Goal: Task Accomplishment & Management: Manage account settings

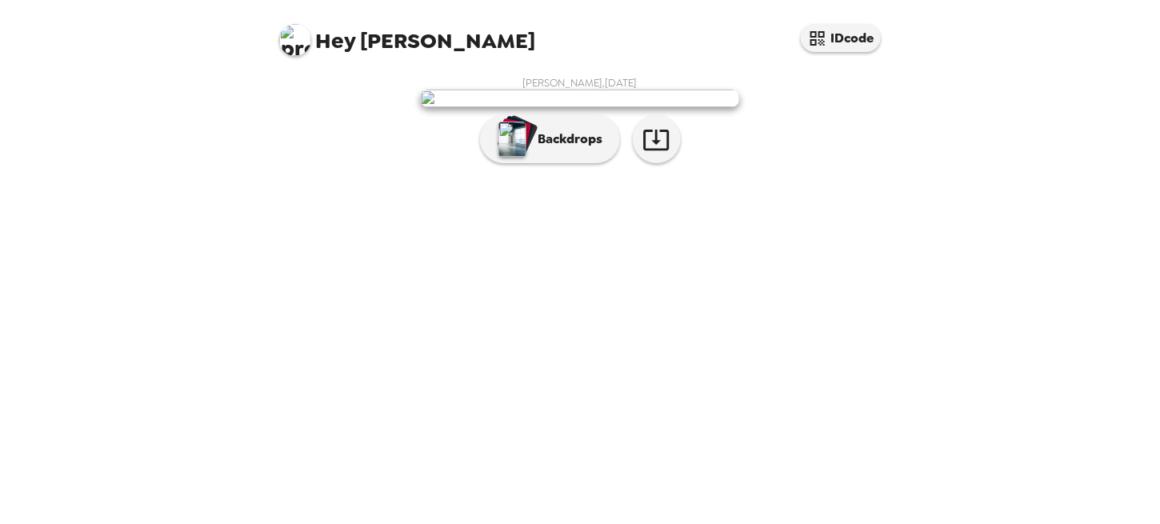
scroll to position [54, 0]
click at [652, 150] on icon "button" at bounding box center [656, 140] width 26 height 21
